Goal: Information Seeking & Learning: Learn about a topic

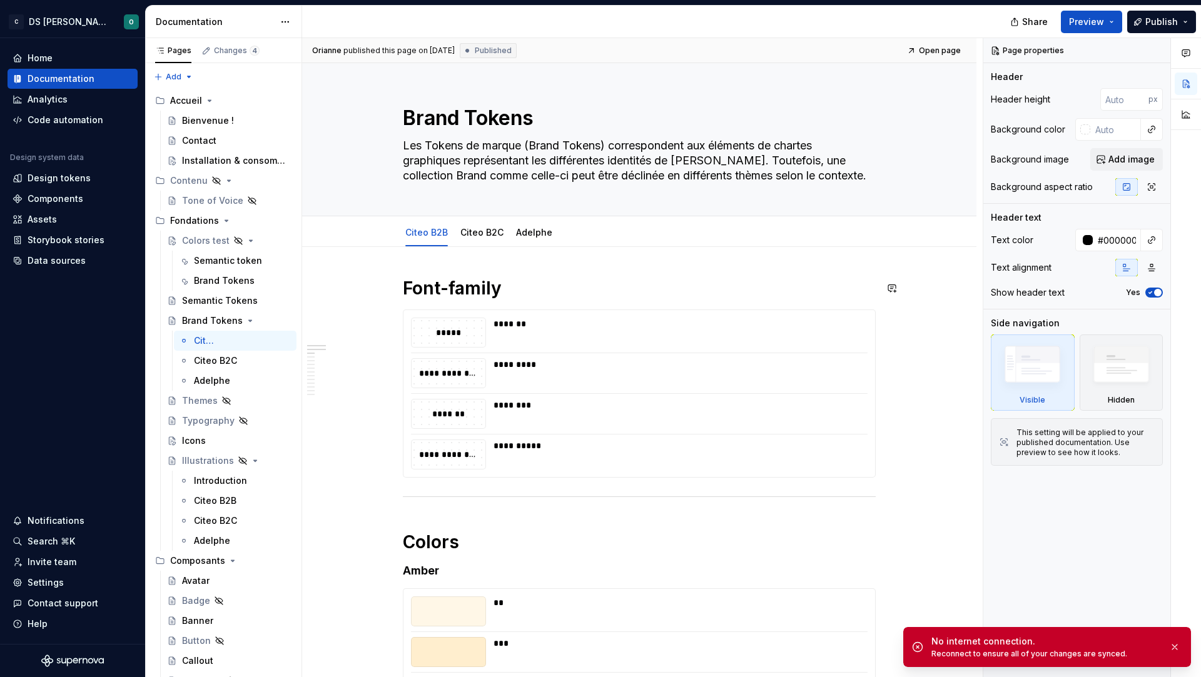
type textarea "*"
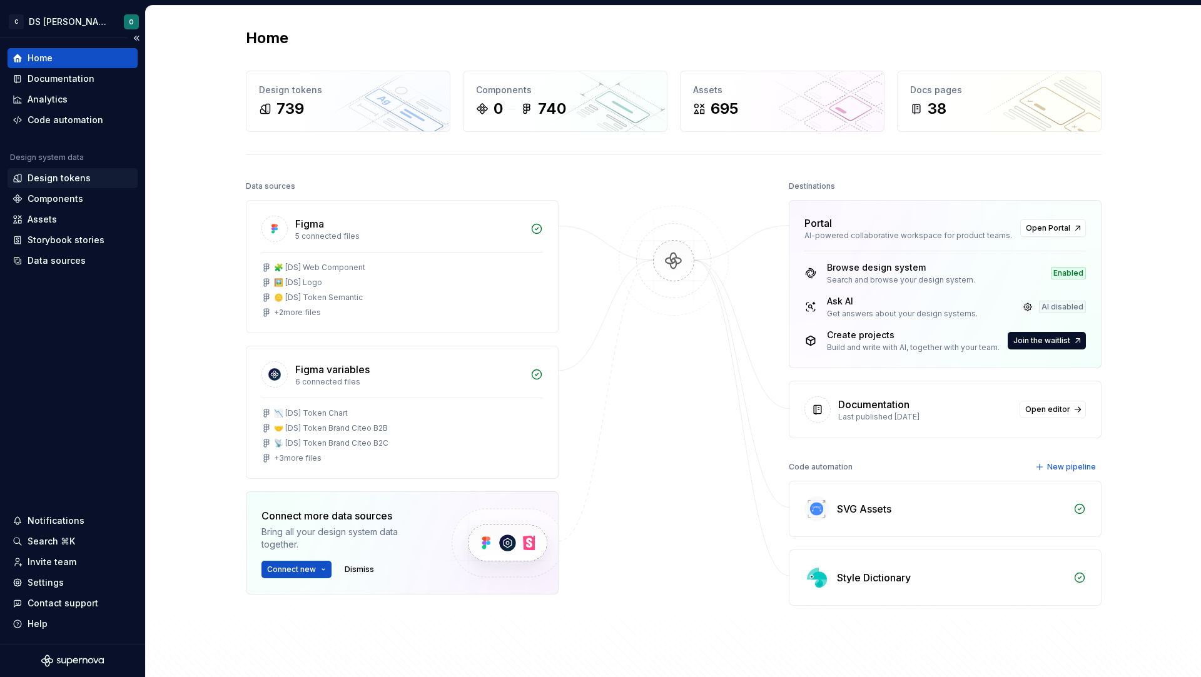
click at [78, 183] on div "Design tokens" at bounding box center [59, 178] width 63 height 13
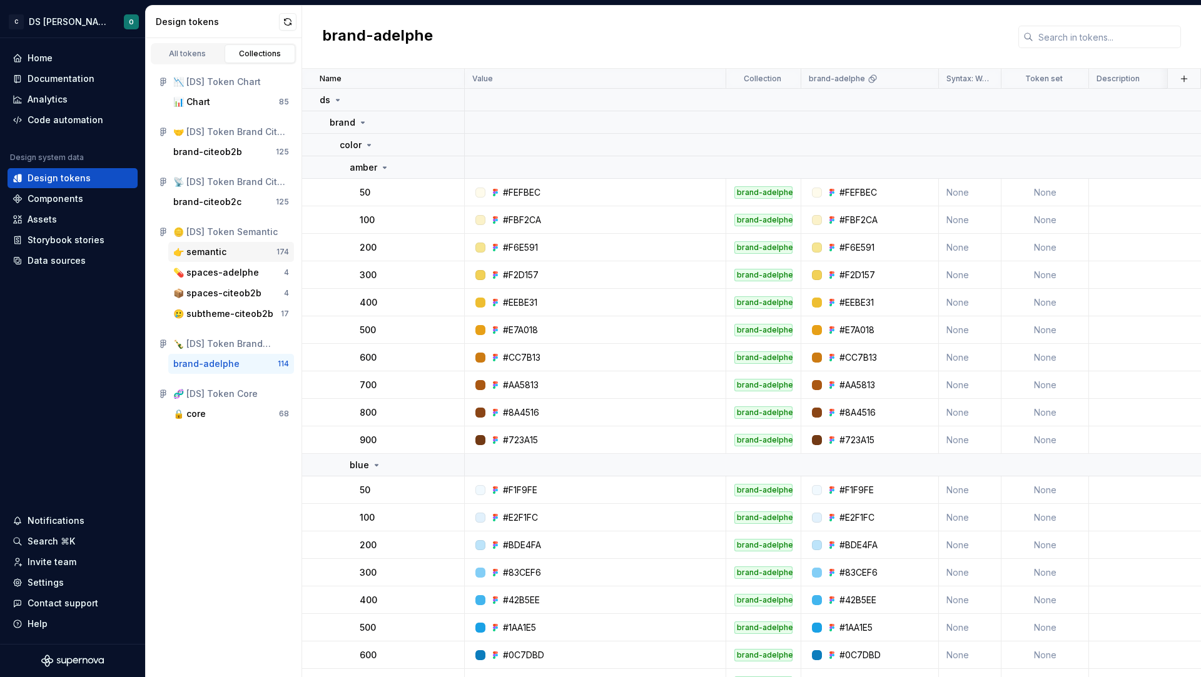
click at [256, 250] on div "👉 semantic" at bounding box center [224, 252] width 103 height 13
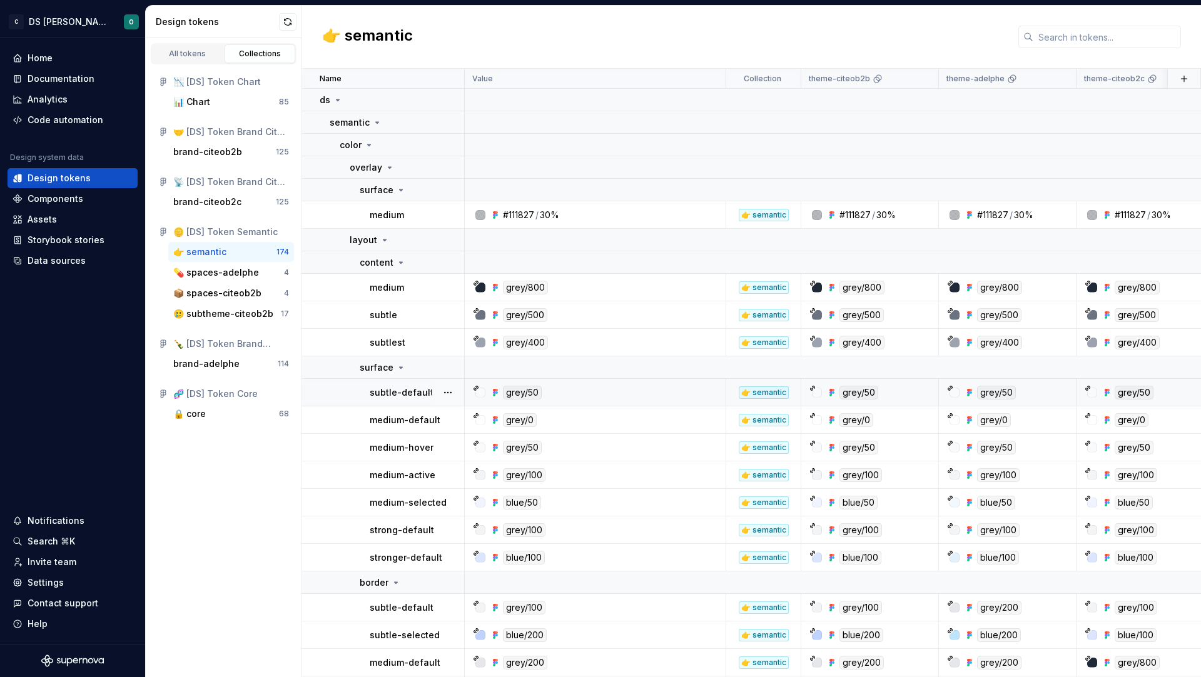
scroll to position [26, 0]
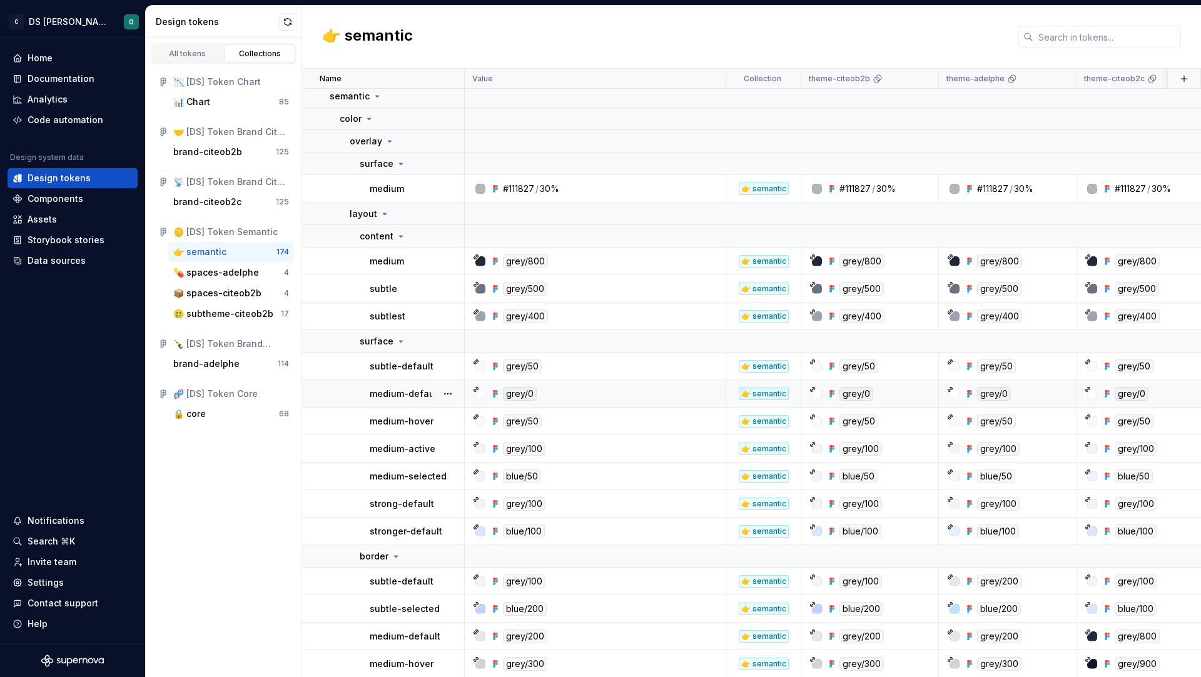
click at [610, 387] on div "grey/0" at bounding box center [599, 394] width 252 height 14
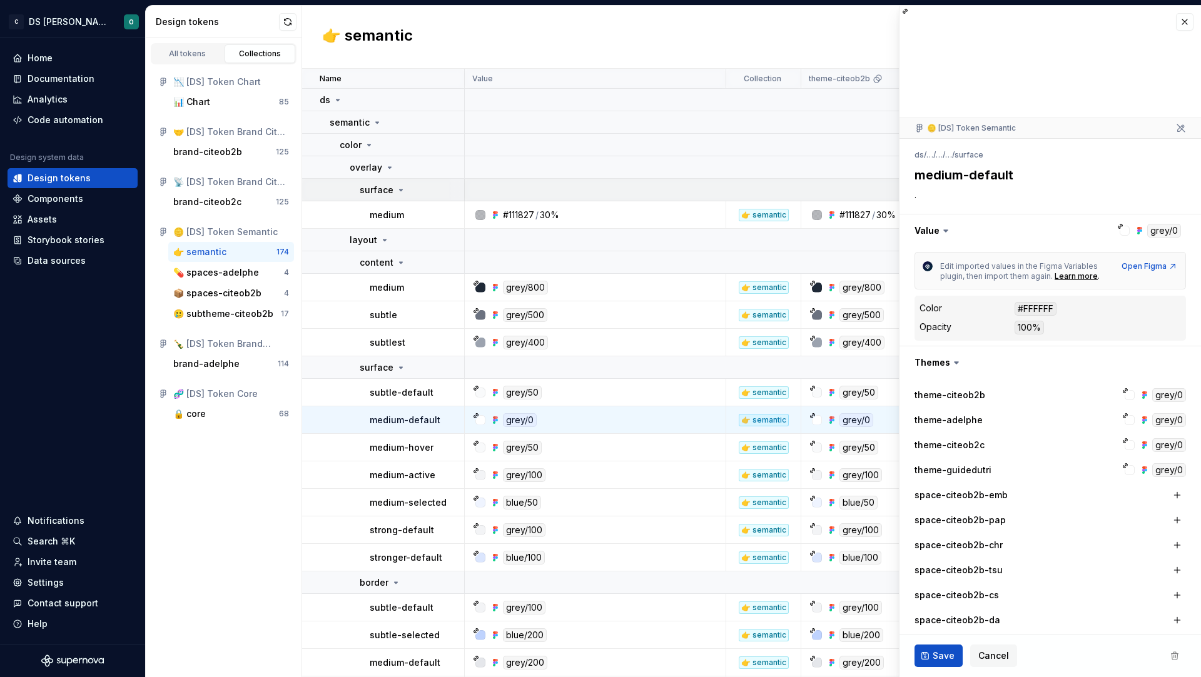
type textarea "*"
